Goal: Find specific page/section

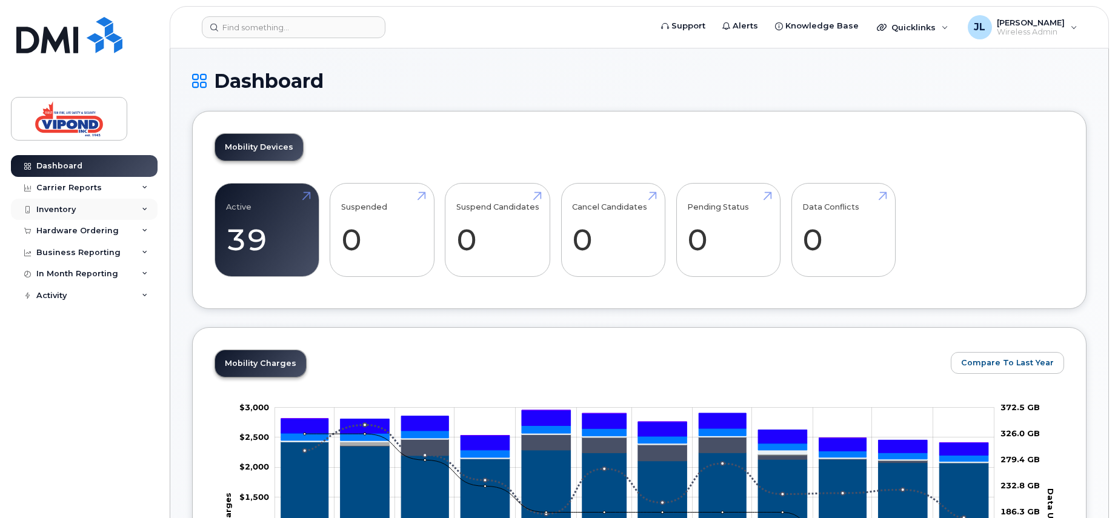
drag, startPoint x: 73, startPoint y: 210, endPoint x: 111, endPoint y: 210, distance: 38.2
click at [73, 210] on div "Inventory" at bounding box center [55, 210] width 39 height 10
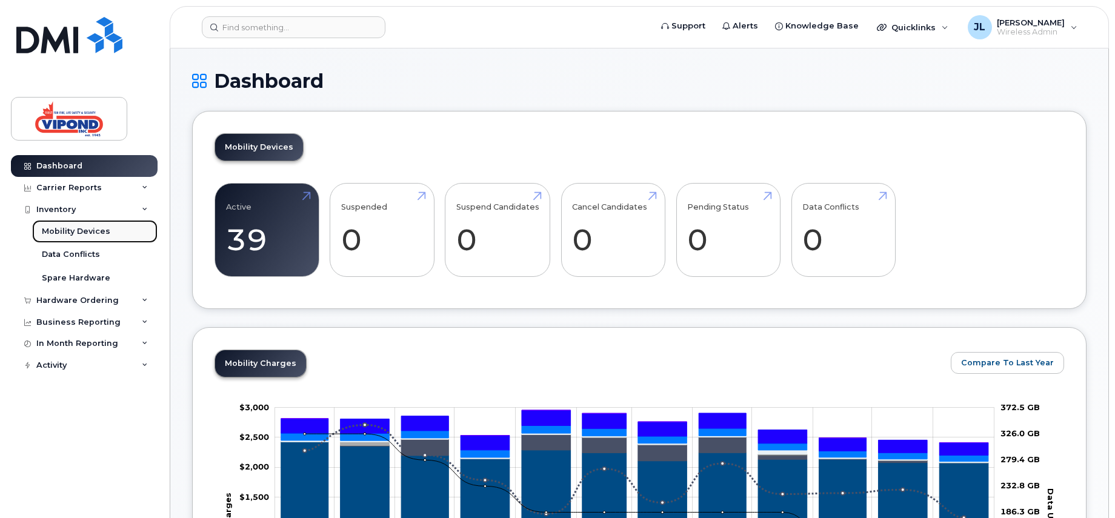
click at [81, 227] on div "Mobility Devices" at bounding box center [76, 231] width 68 height 11
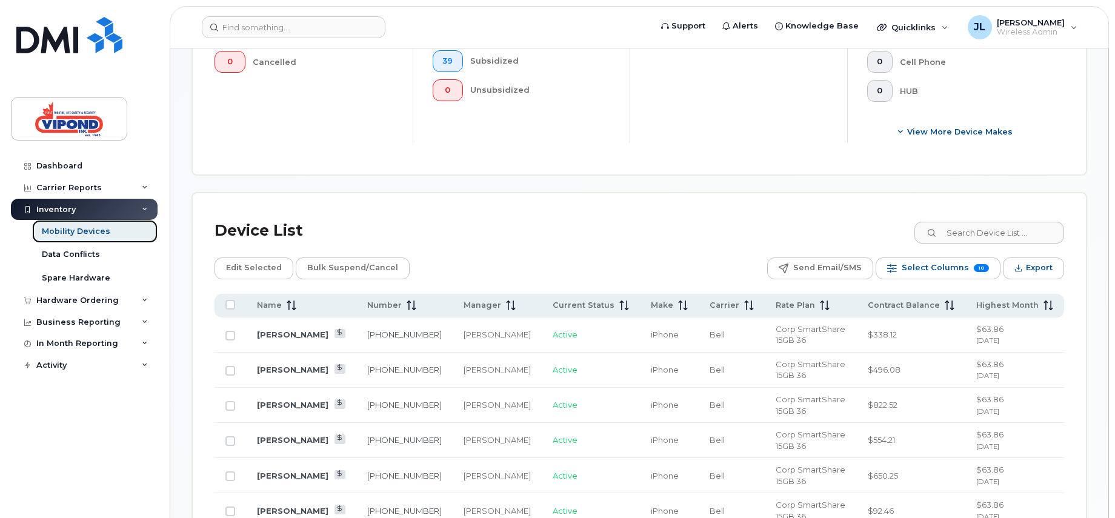
scroll to position [424, 0]
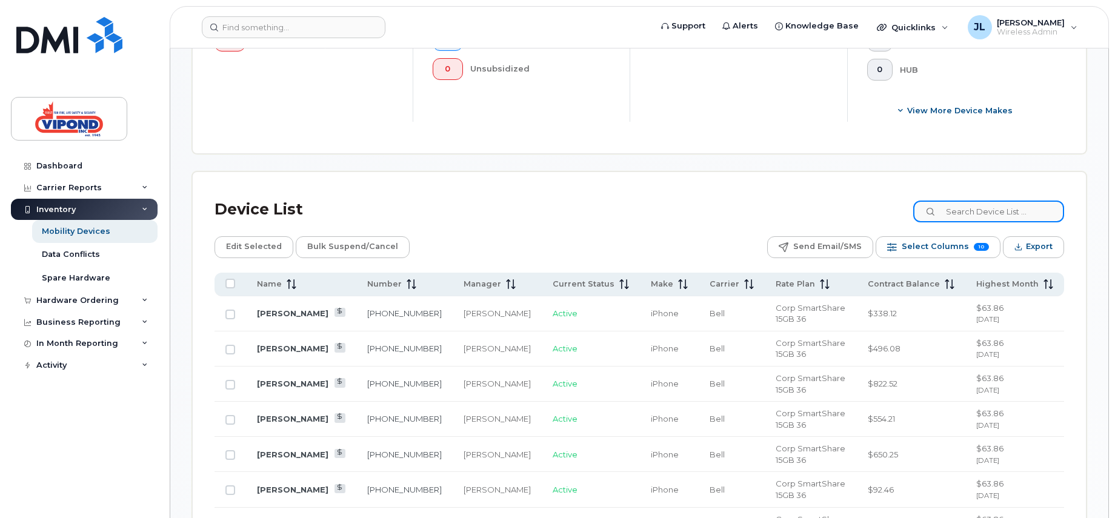
click at [983, 212] on input at bounding box center [988, 212] width 151 height 22
type input "franc"
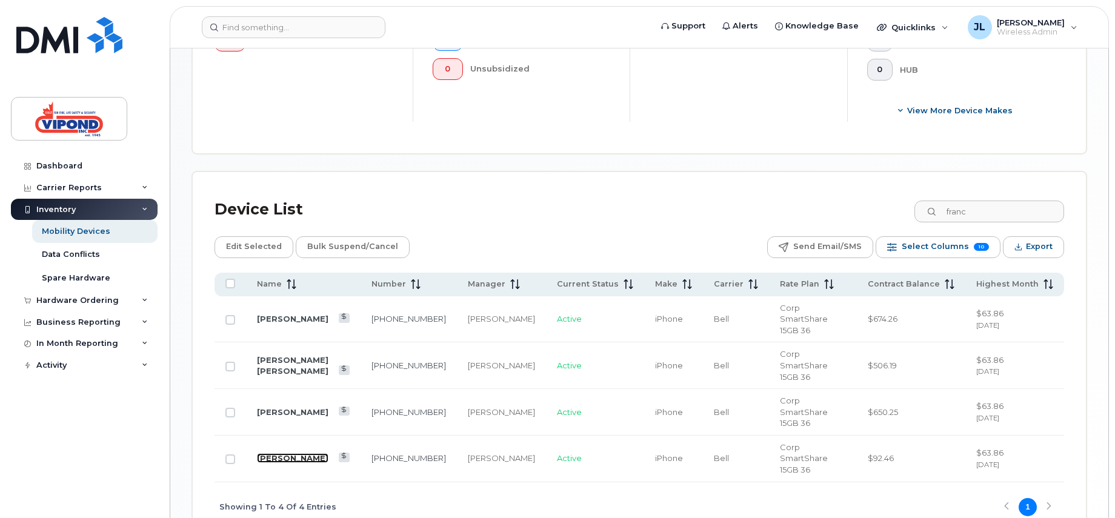
click at [311, 453] on link "[PERSON_NAME]" at bounding box center [293, 458] width 72 height 10
